Goal: Transaction & Acquisition: Obtain resource

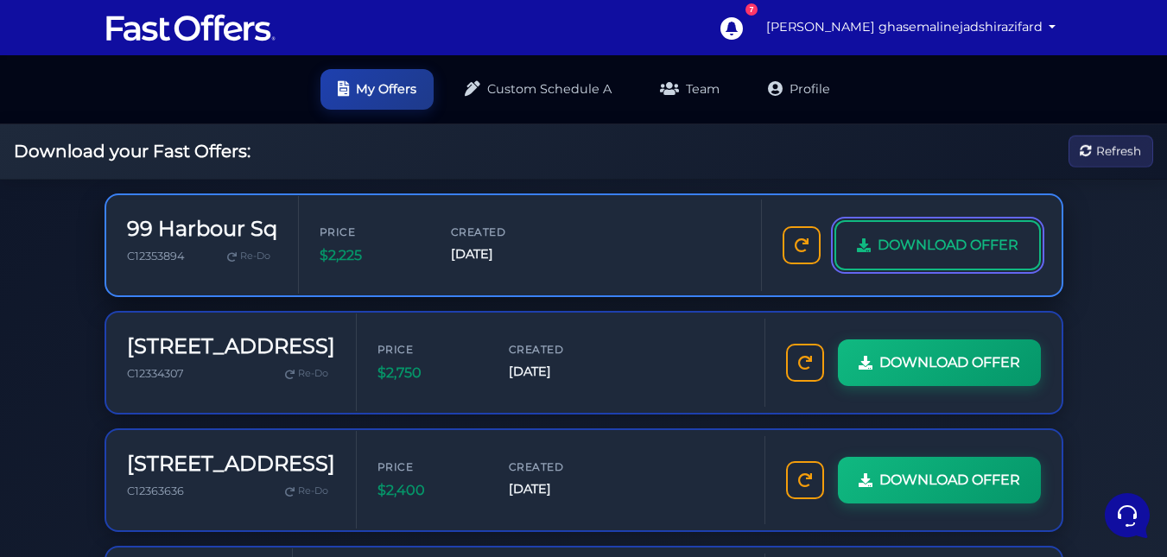
click at [926, 256] on span "DOWNLOAD OFFER" at bounding box center [948, 245] width 141 height 22
